Goal: Navigation & Orientation: Find specific page/section

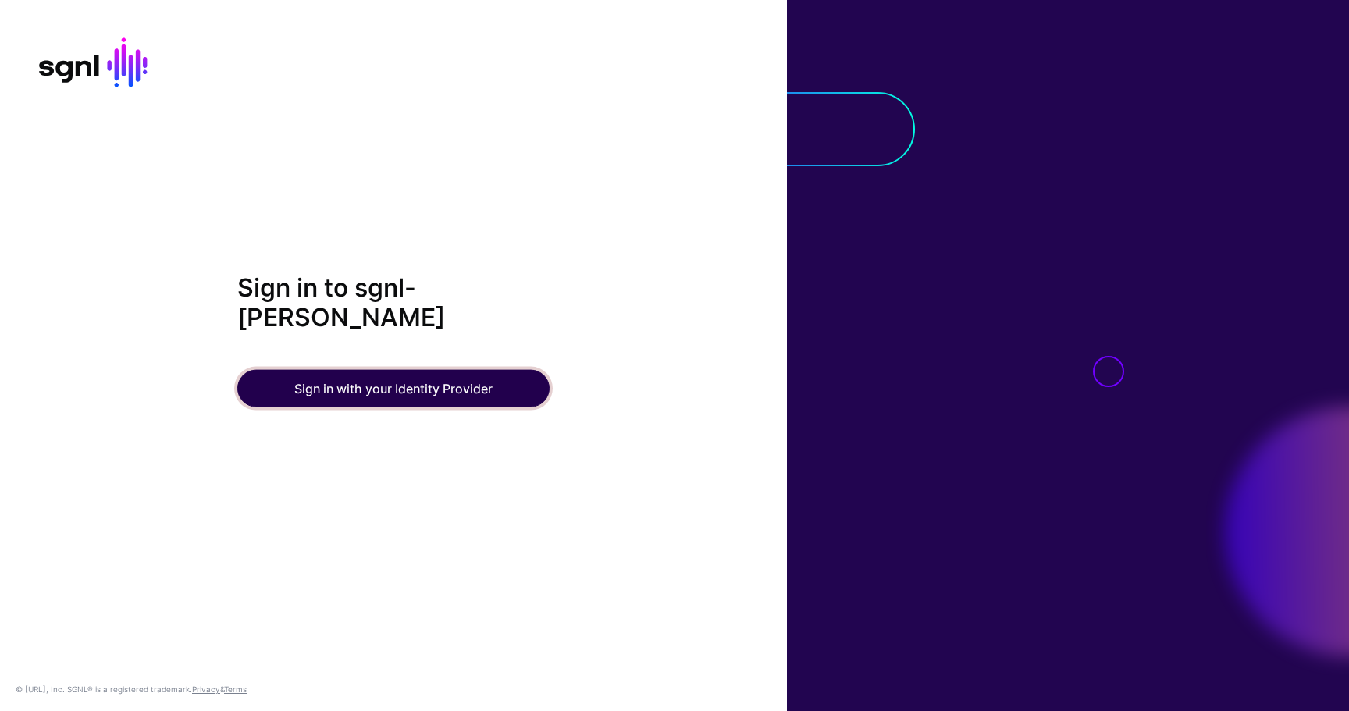
click at [440, 394] on button "Sign in with your Identity Provider" at bounding box center [393, 388] width 312 height 37
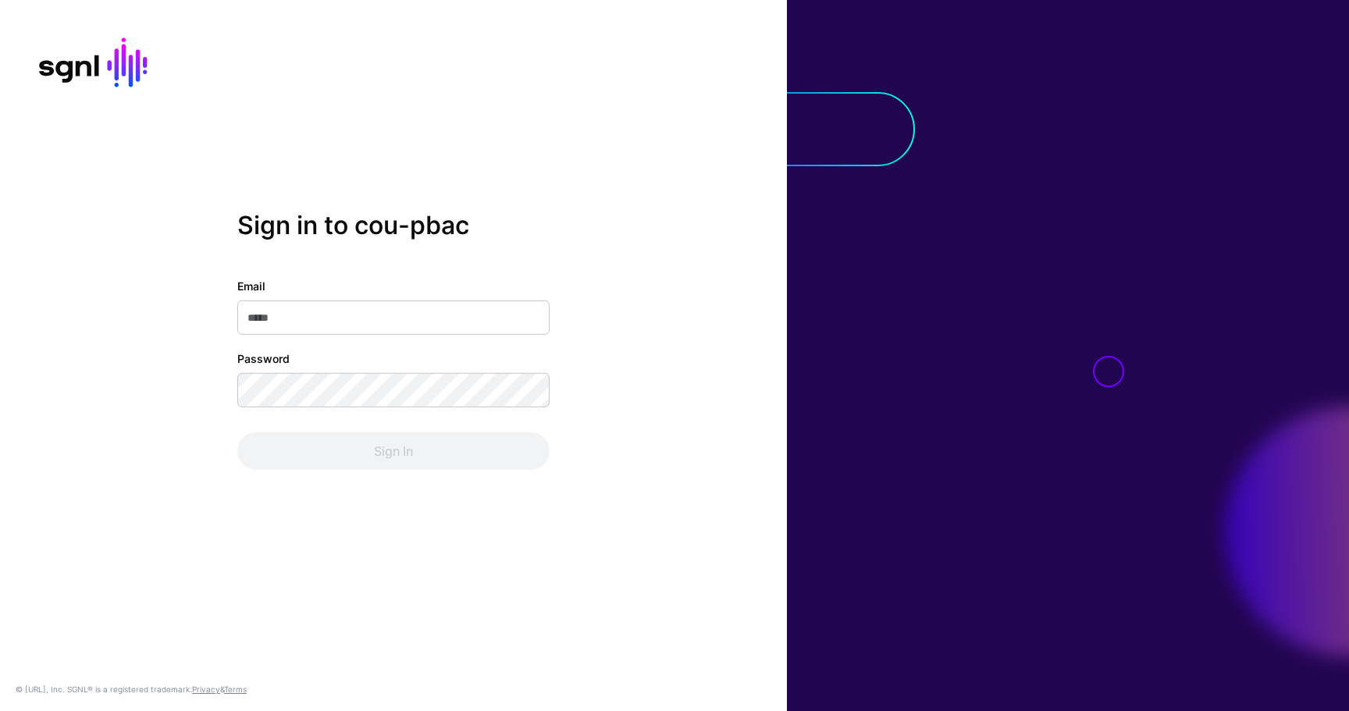
type input "**********"
click at [387, 441] on div "Sign In" at bounding box center [393, 450] width 312 height 37
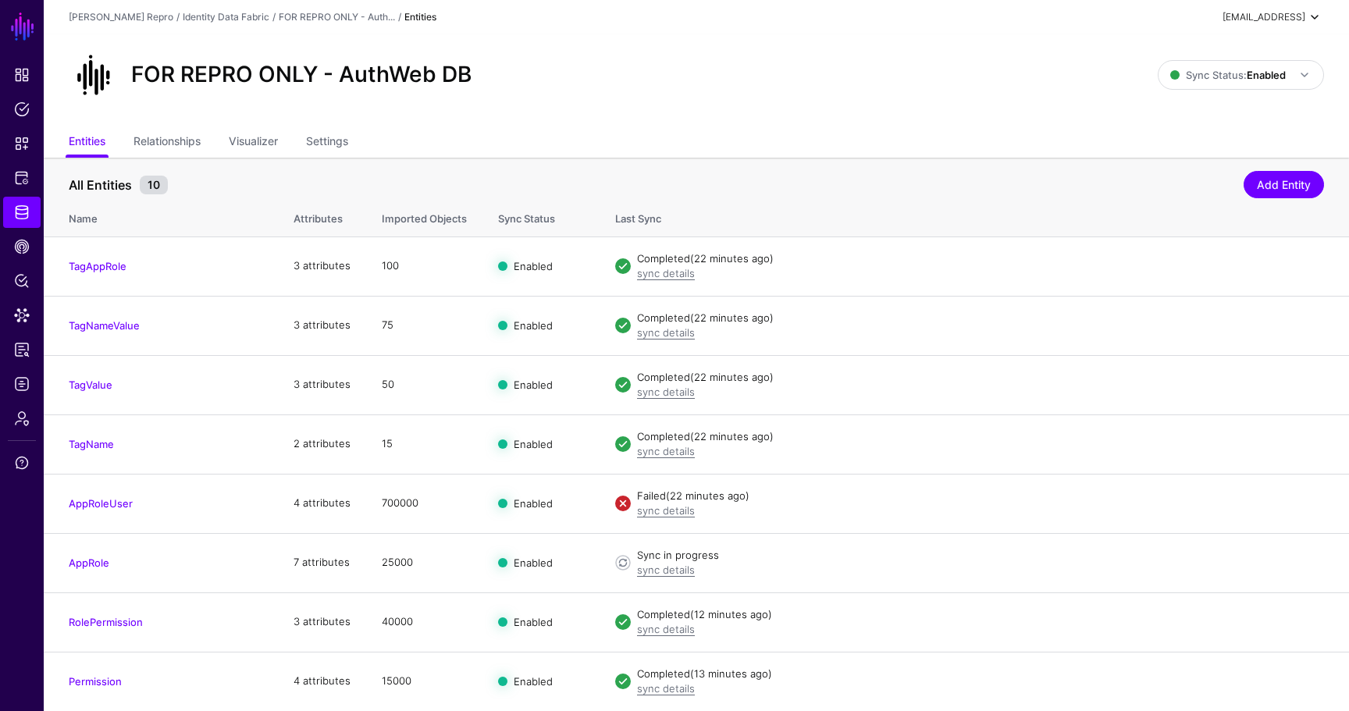
click at [1265, 19] on div "[EMAIL_ADDRESS]" at bounding box center [1263, 17] width 83 height 14
click at [23, 692] on link at bounding box center [22, 689] width 44 height 19
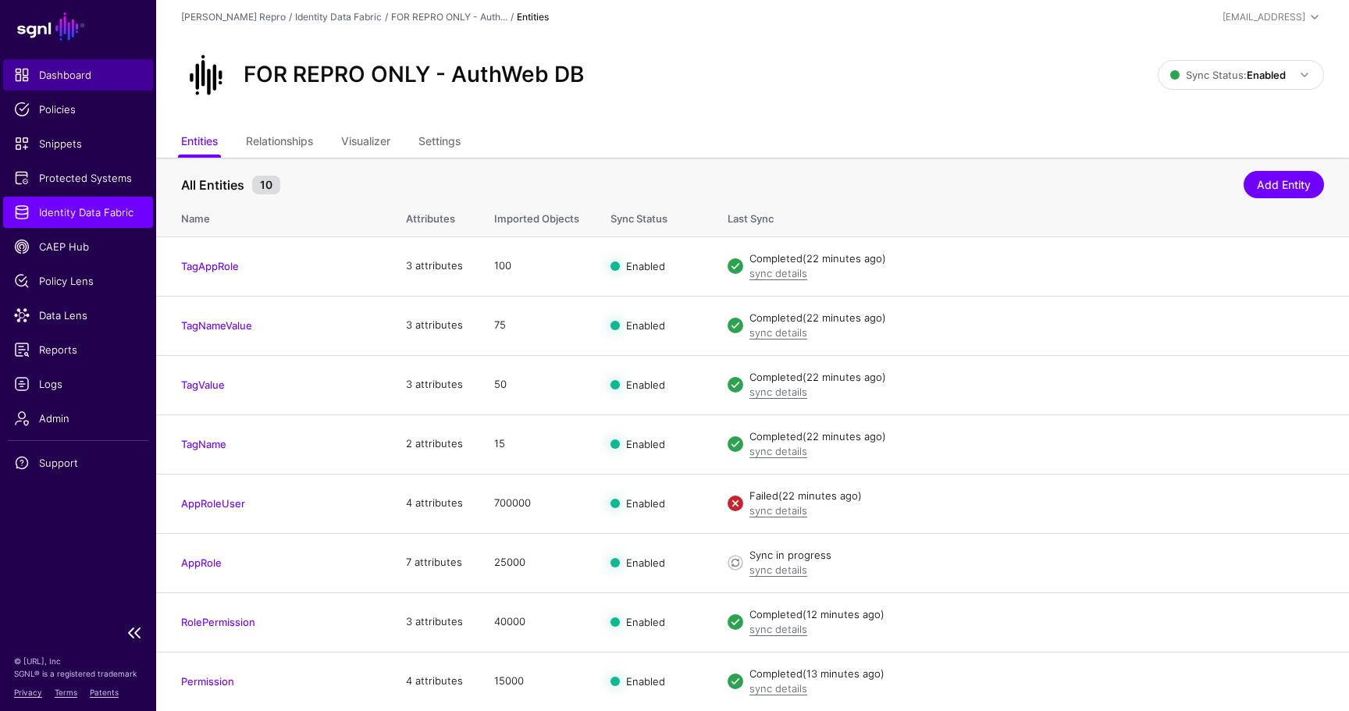
click at [87, 73] on span "Dashboard" at bounding box center [78, 75] width 128 height 16
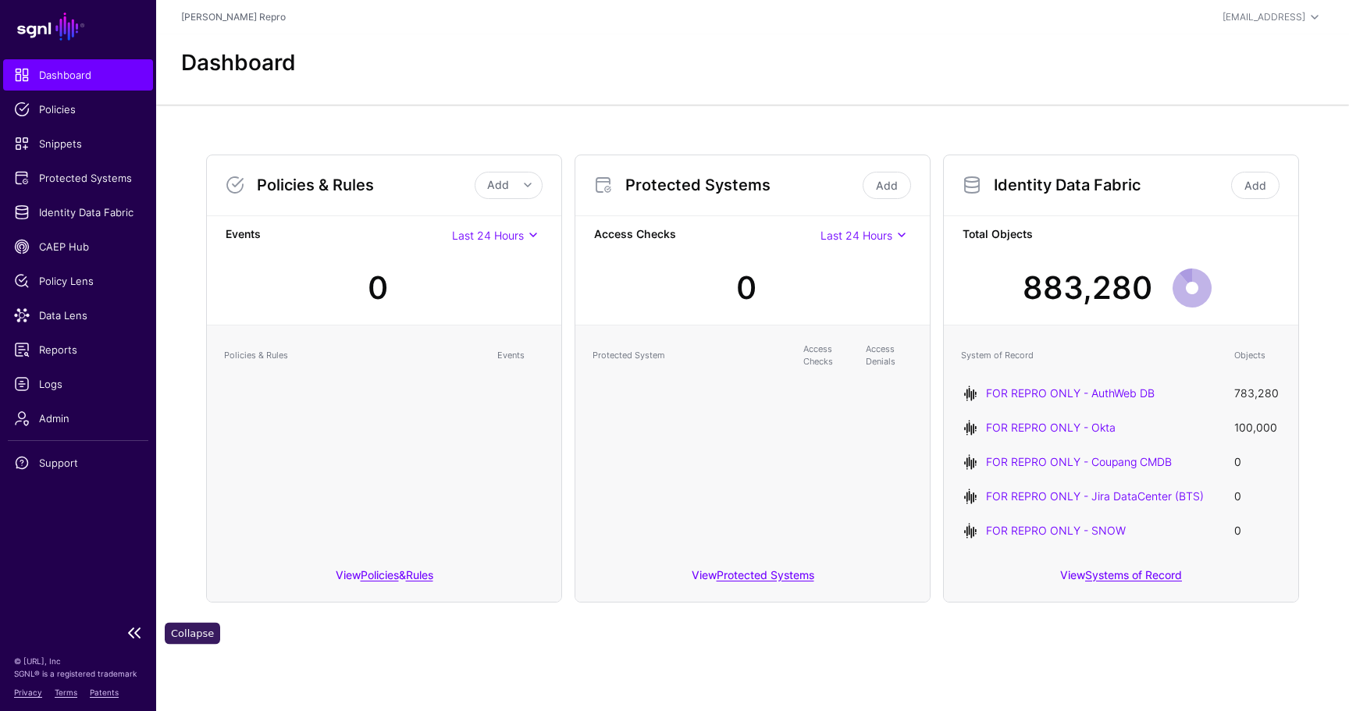
click at [130, 625] on link at bounding box center [78, 633] width 156 height 19
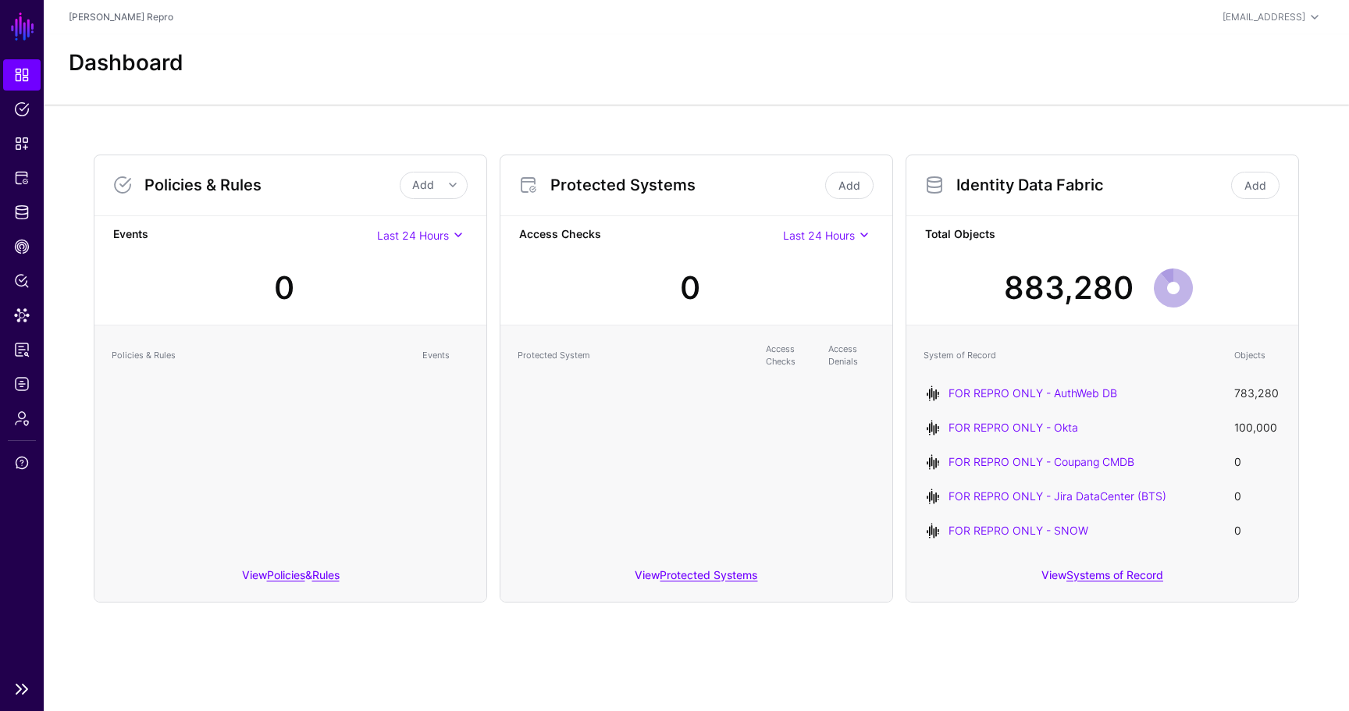
click at [26, 25] on link "SGNL" at bounding box center [22, 26] width 27 height 34
click at [17, 469] on span "Support" at bounding box center [22, 463] width 16 height 16
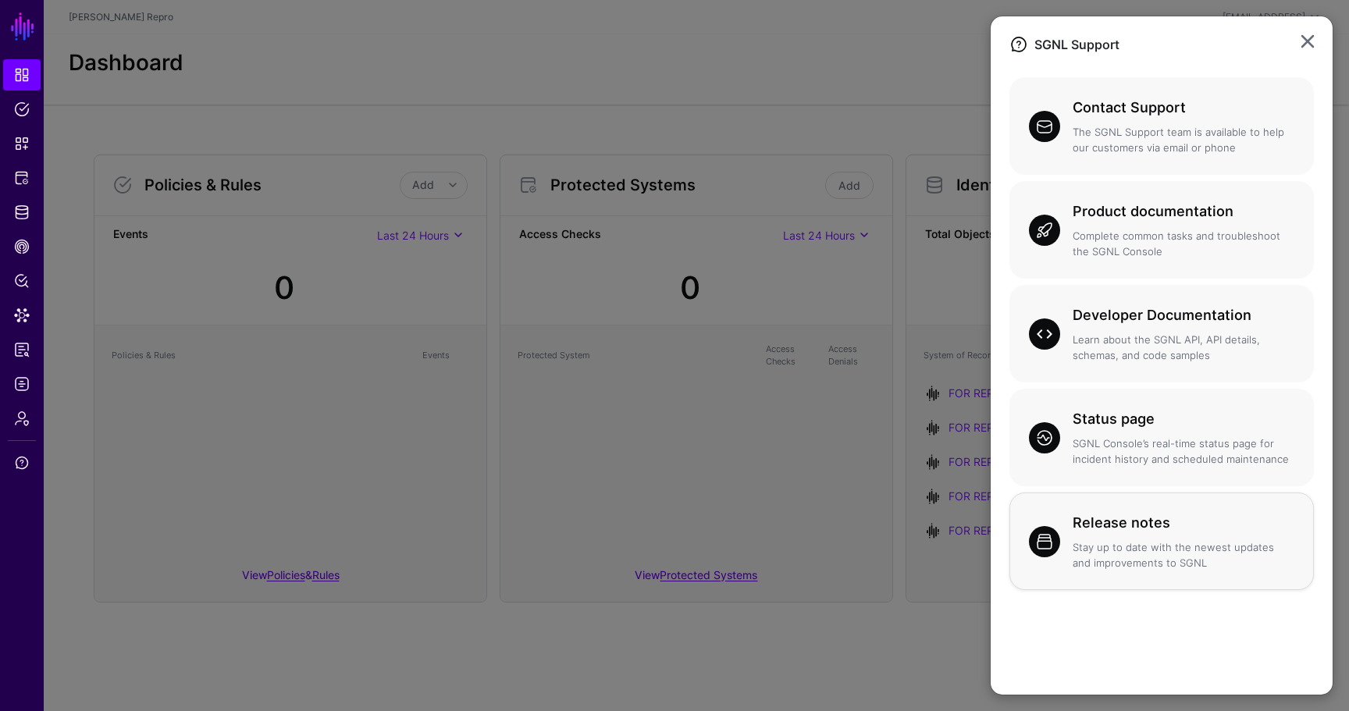
click at [1172, 539] on div "Release notes Stay up to date with the newest updates and improvements to SGNL" at bounding box center [1177, 541] width 234 height 59
click at [796, 311] on ngb-modal-window "SGNL Support Contact Support The SGNL Support team is available to help our cus…" at bounding box center [674, 355] width 1349 height 711
